Goal: Navigation & Orientation: Find specific page/section

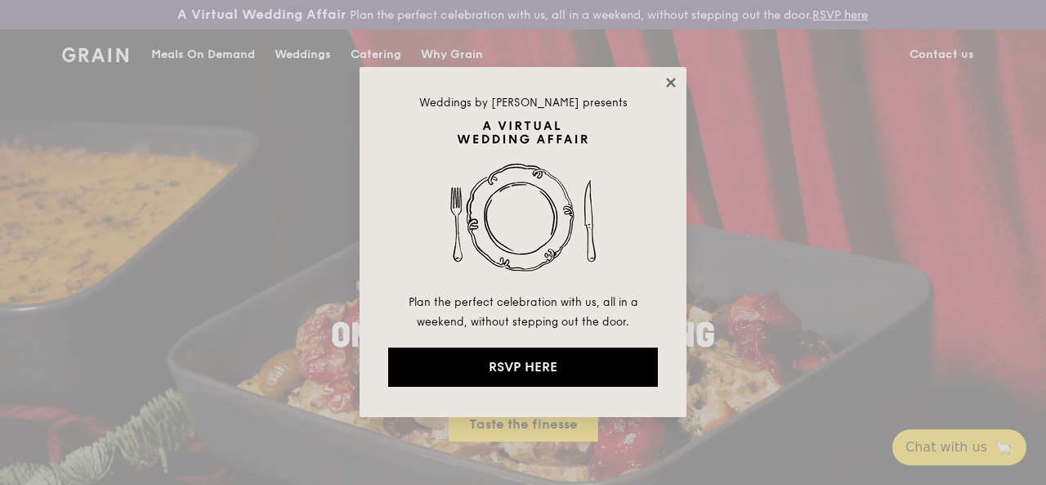
click at [670, 88] on icon at bounding box center [671, 82] width 15 height 15
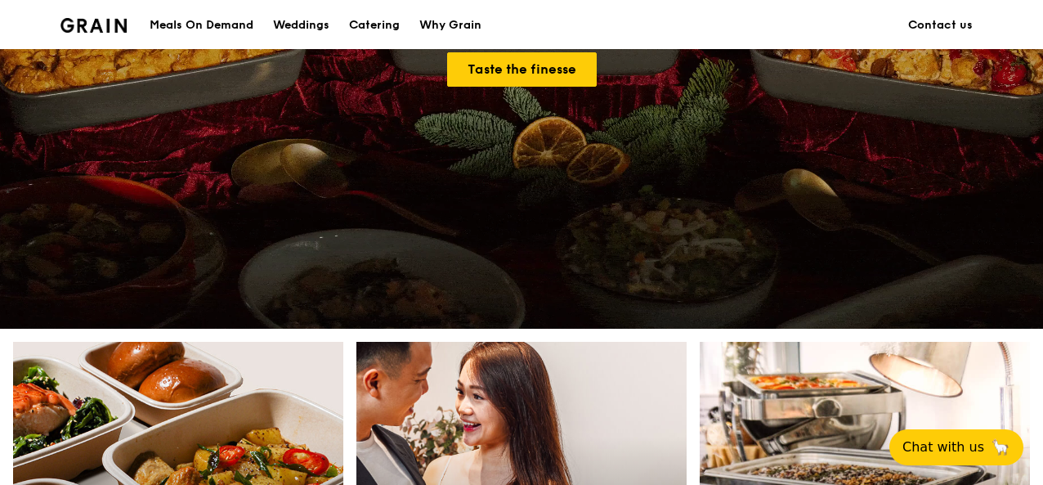
scroll to position [409, 0]
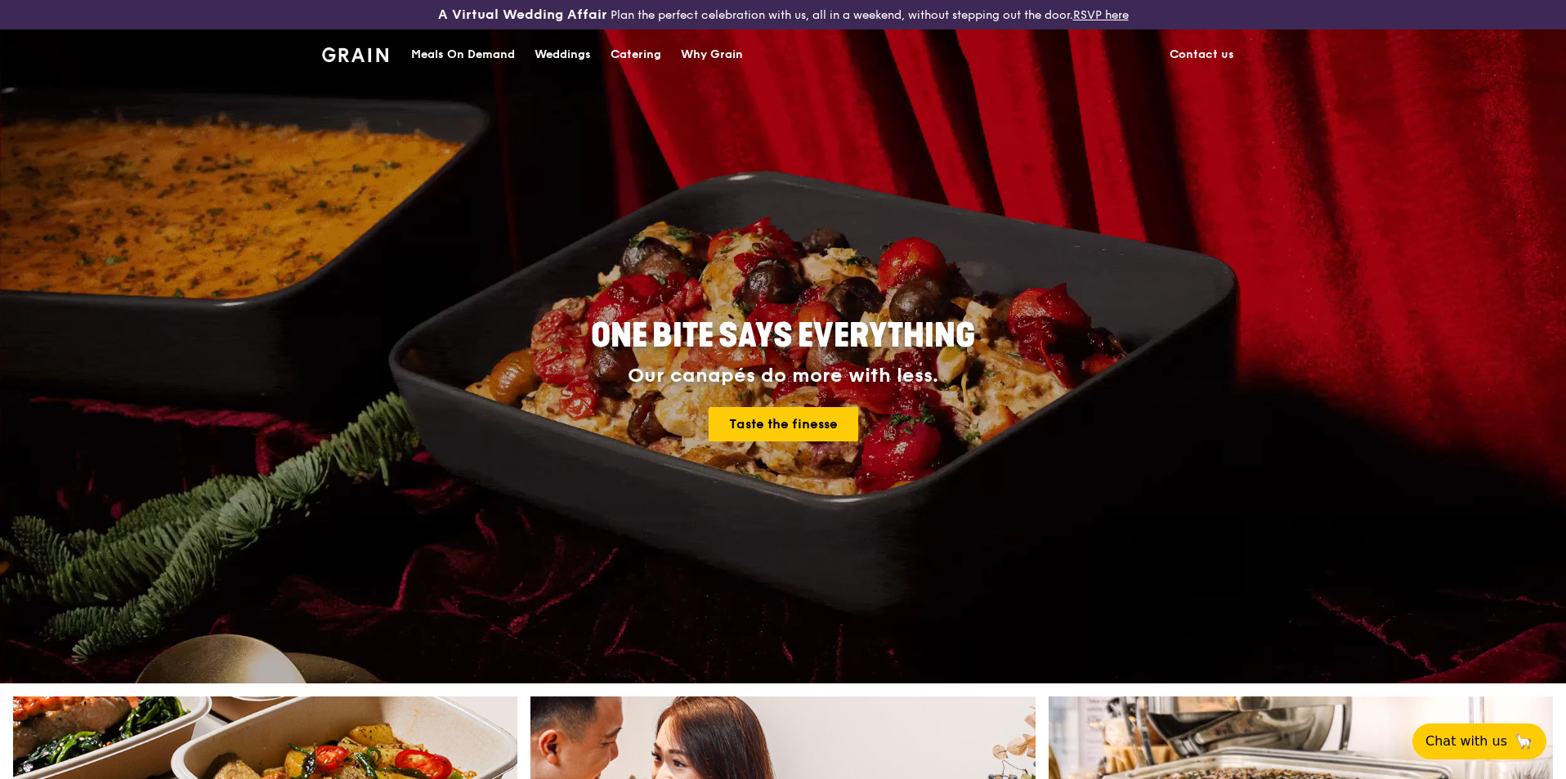
click at [579, 61] on div "Weddings" at bounding box center [563, 54] width 56 height 49
